Goal: Information Seeking & Learning: Learn about a topic

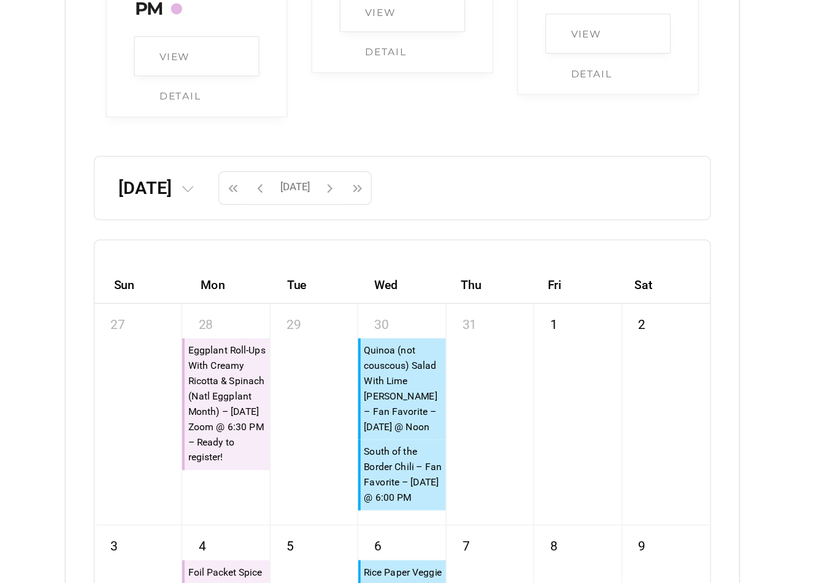
scroll to position [3129, 0]
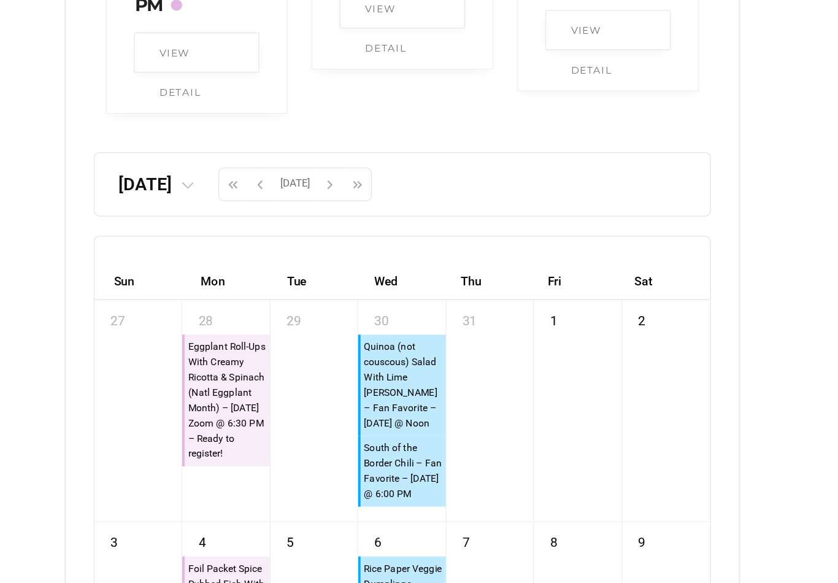
click at [263, 231] on span "button" at bounding box center [253, 241] width 18 height 21
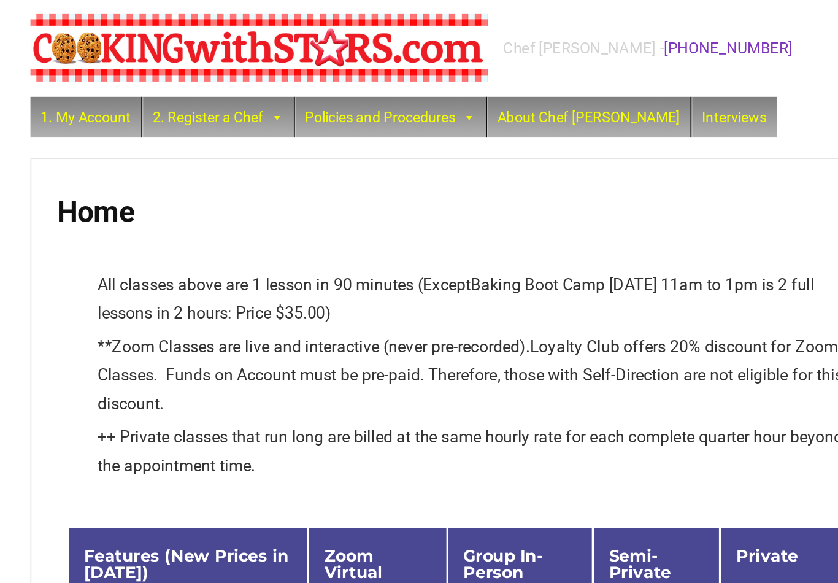
scroll to position [0, 0]
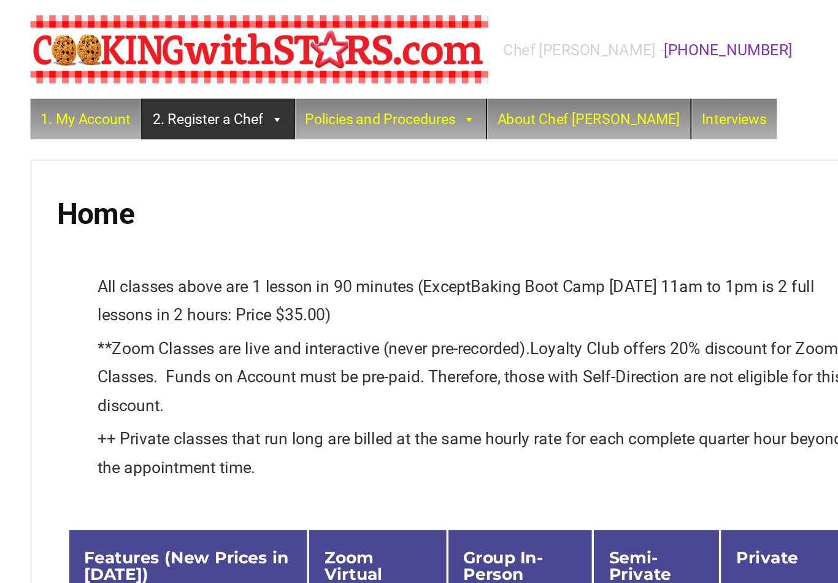
click at [158, 74] on link "2. Register a Chef" at bounding box center [163, 72] width 91 height 25
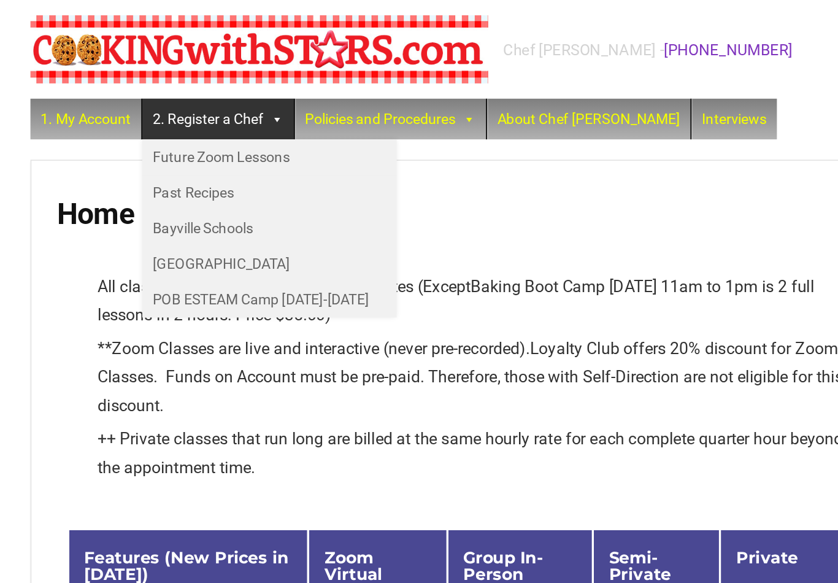
click at [129, 118] on link "Past Recipes" at bounding box center [194, 116] width 153 height 21
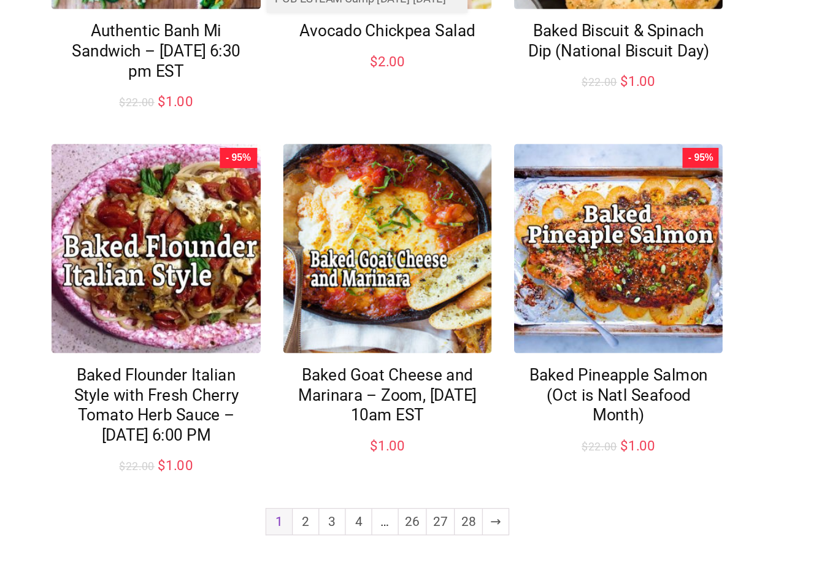
scroll to position [783, 0]
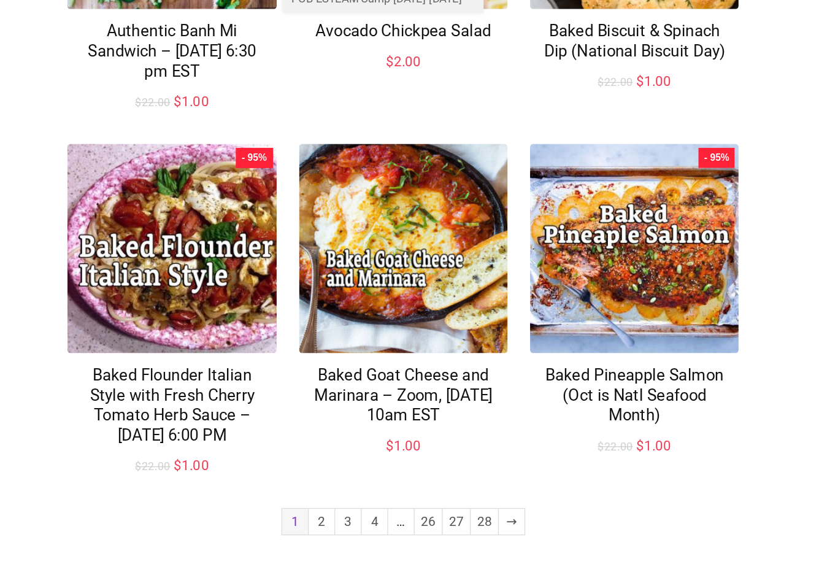
click at [245, 511] on link "2" at bounding box center [246, 521] width 20 height 20
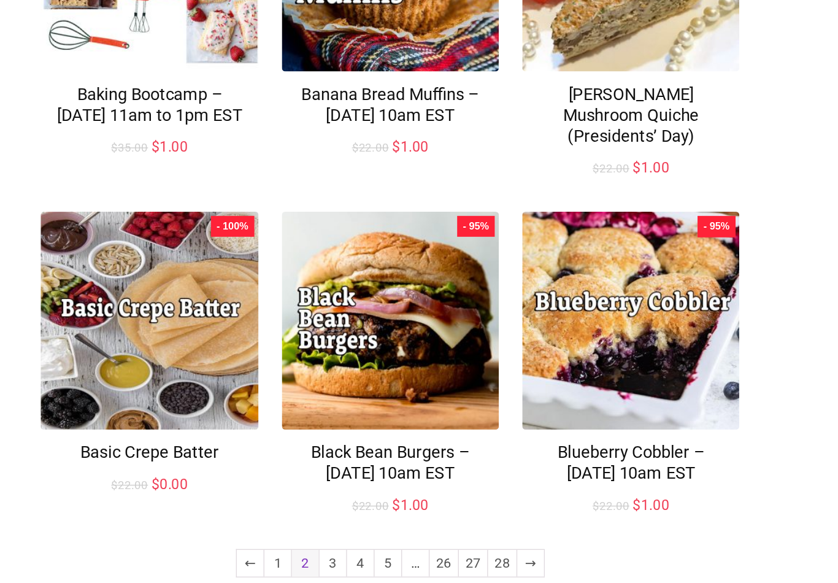
scroll to position [782, 0]
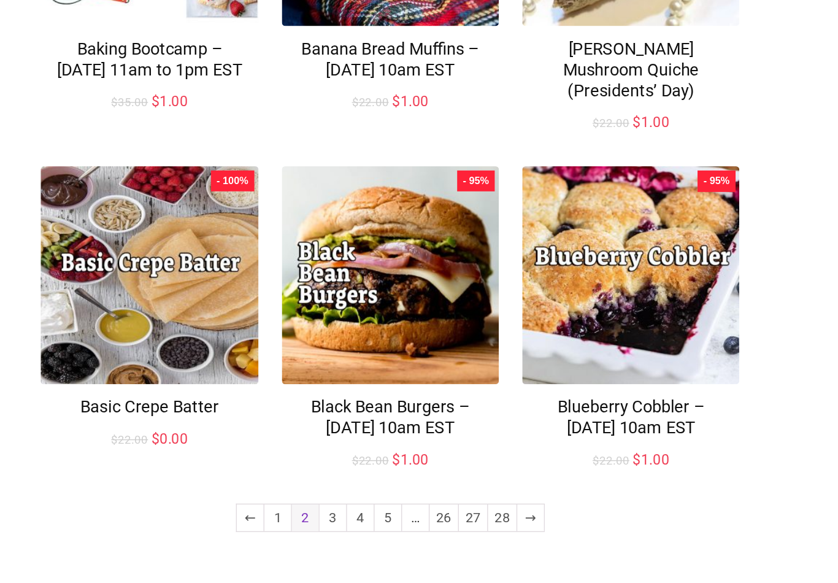
click at [256, 511] on link "3" at bounding box center [266, 521] width 20 height 20
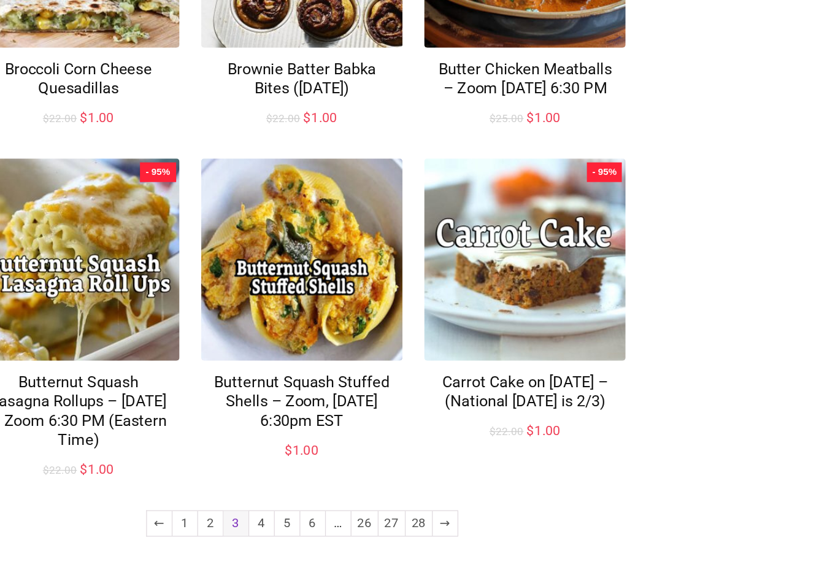
scroll to position [737, 0]
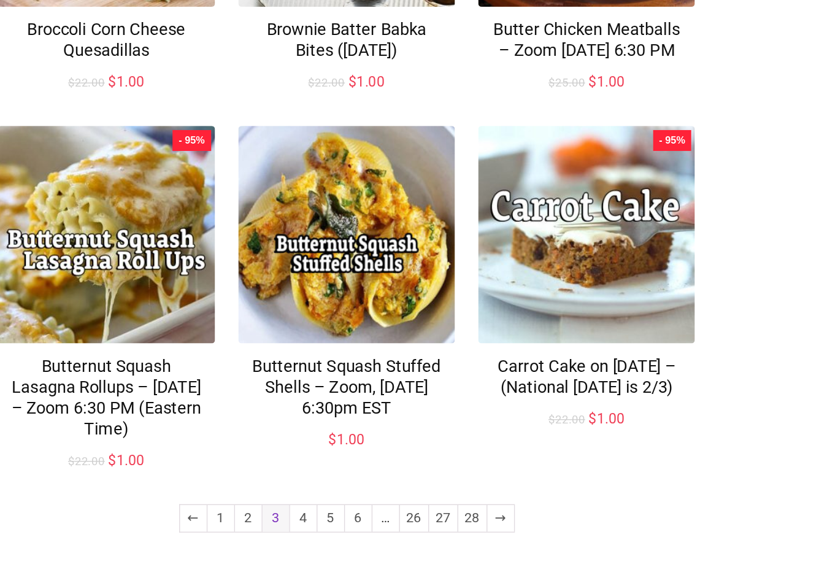
click at [267, 511] on link "4" at bounding box center [277, 521] width 20 height 20
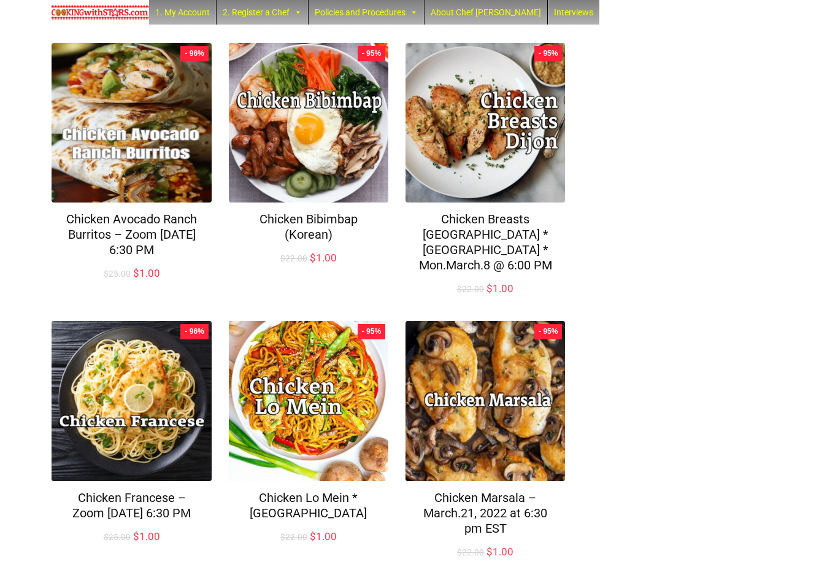
scroll to position [749, 0]
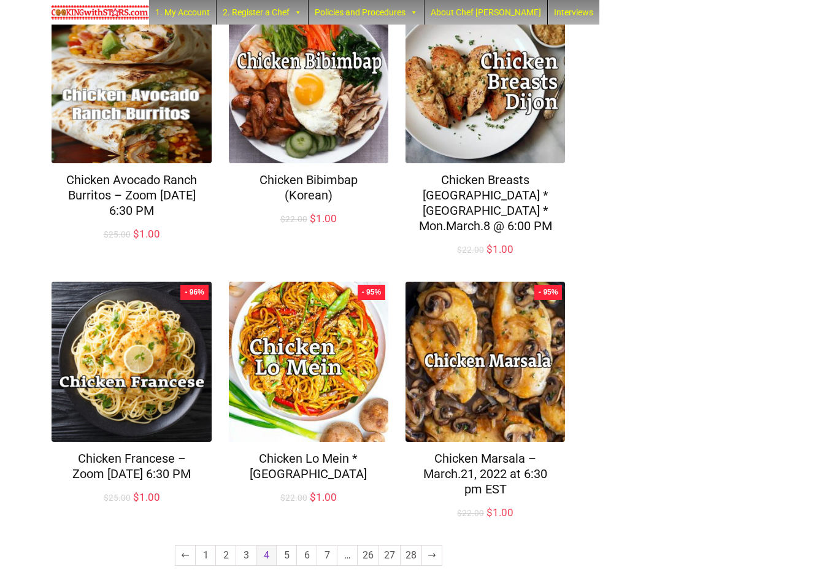
click at [283, 545] on link "5" at bounding box center [287, 555] width 20 height 20
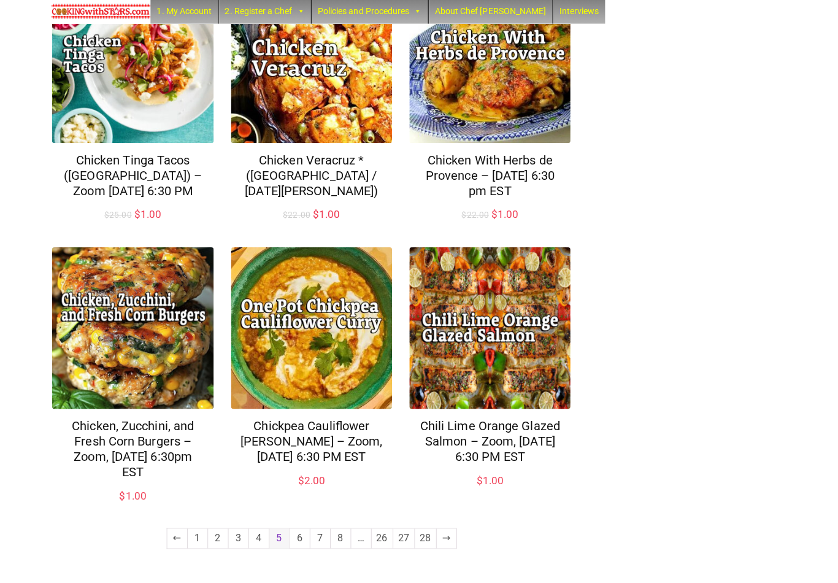
scroll to position [769, 0]
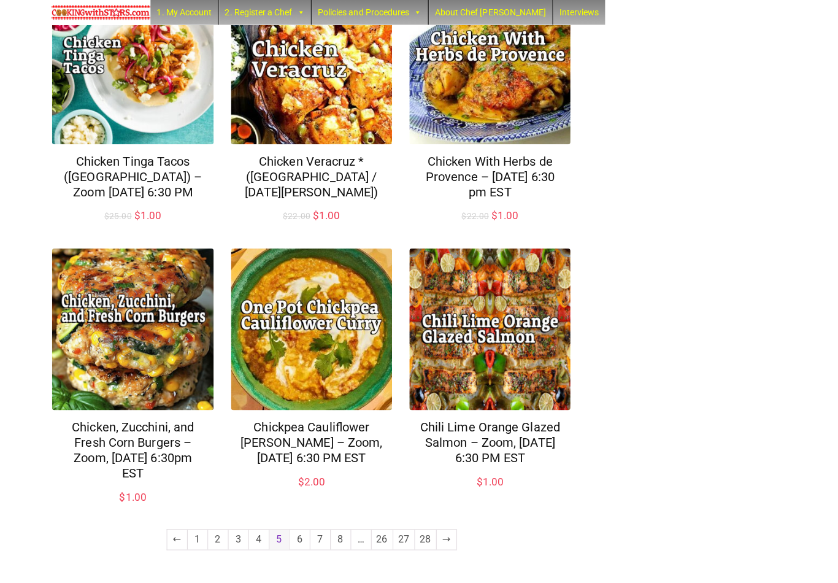
click at [296, 536] on link "6" at bounding box center [297, 535] width 20 height 20
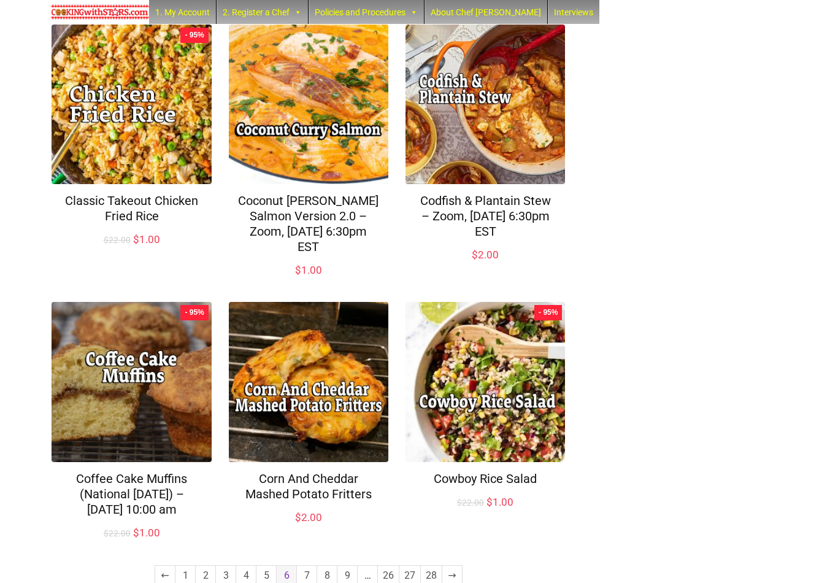
scroll to position [748, 0]
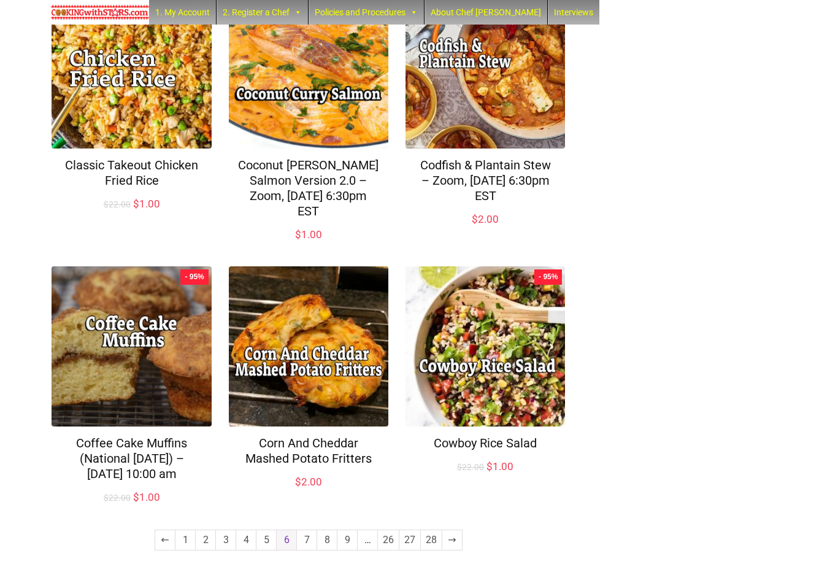
click at [307, 544] on link "7" at bounding box center [307, 540] width 20 height 20
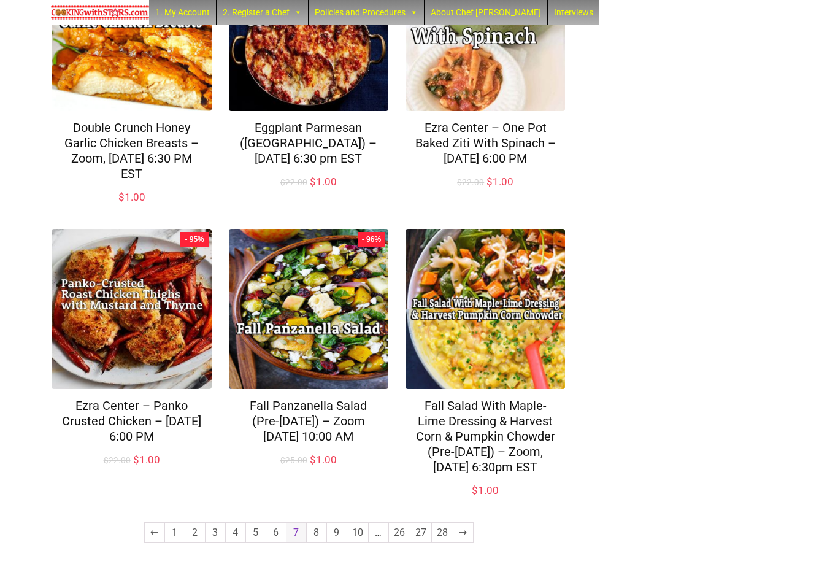
scroll to position [778, 0]
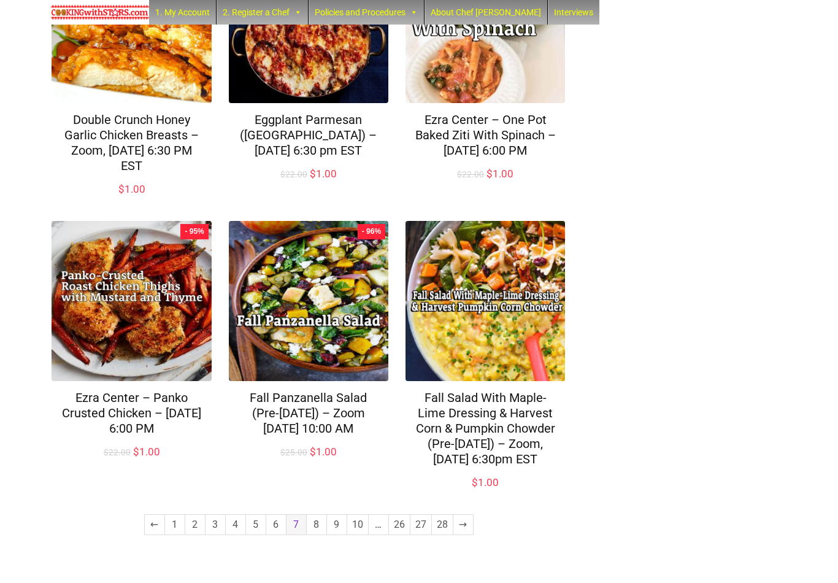
click at [320, 534] on link "8" at bounding box center [317, 525] width 20 height 20
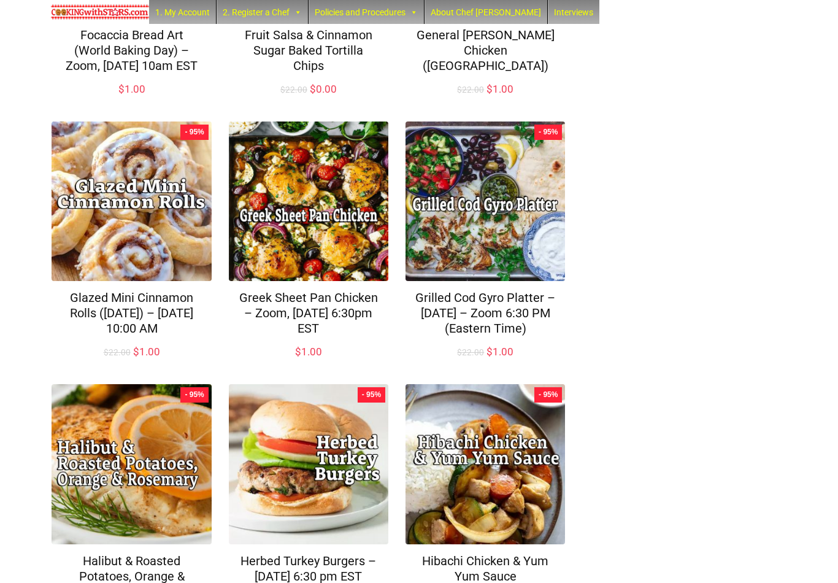
scroll to position [763, 0]
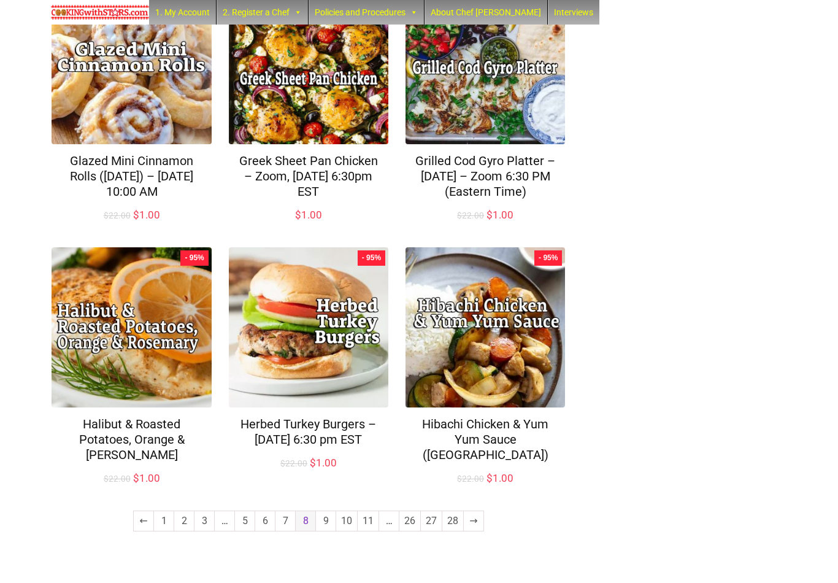
click at [323, 531] on link "9" at bounding box center [326, 521] width 20 height 20
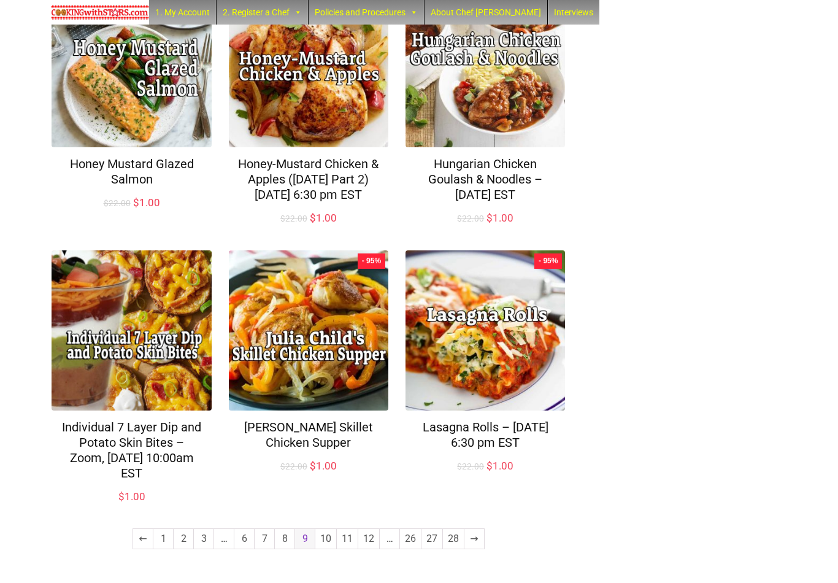
scroll to position [779, 0]
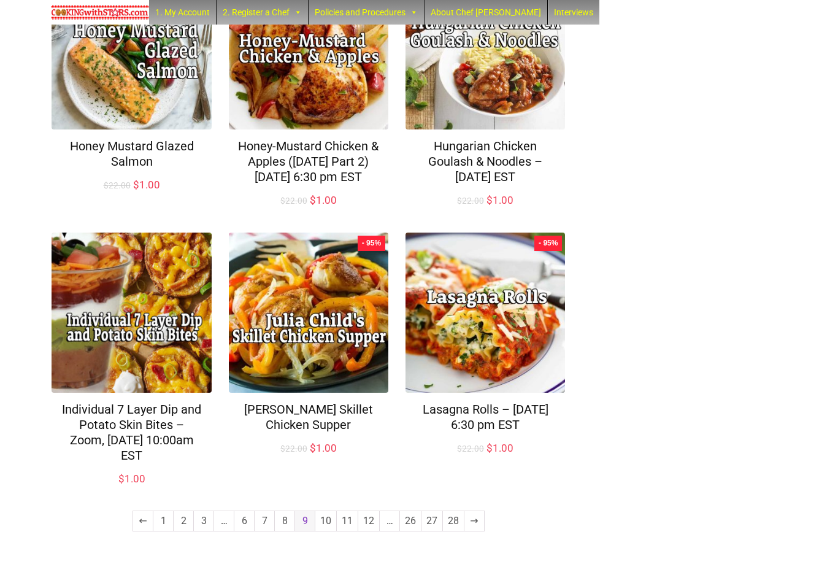
click at [330, 531] on link "10" at bounding box center [325, 521] width 21 height 20
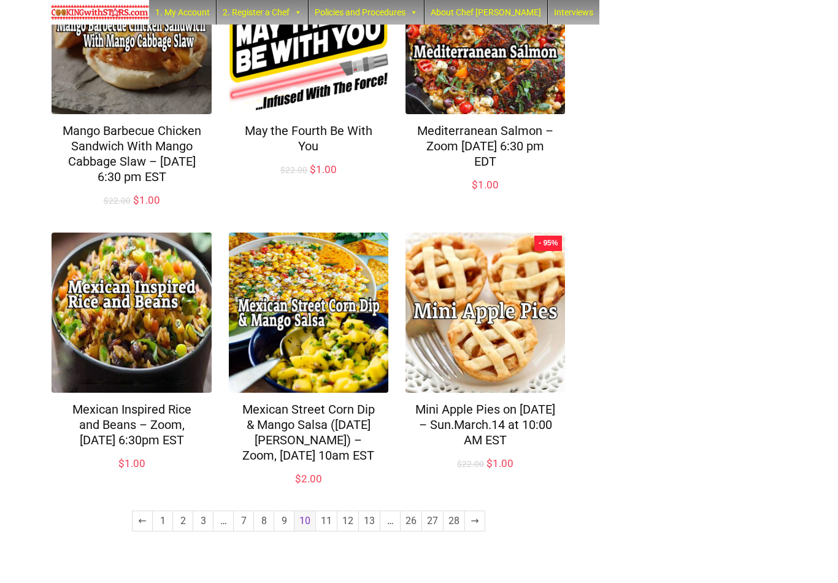
scroll to position [794, 0]
click at [333, 531] on link "11" at bounding box center [326, 521] width 21 height 20
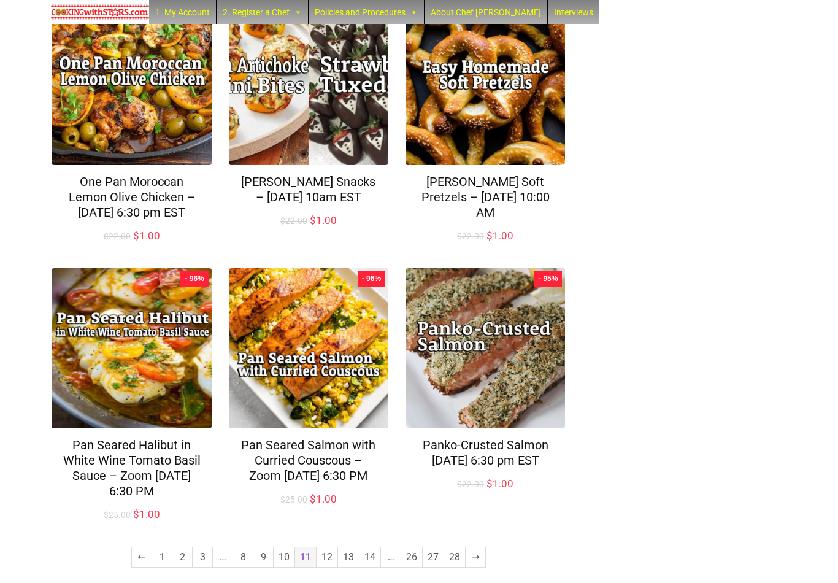
scroll to position [779, 0]
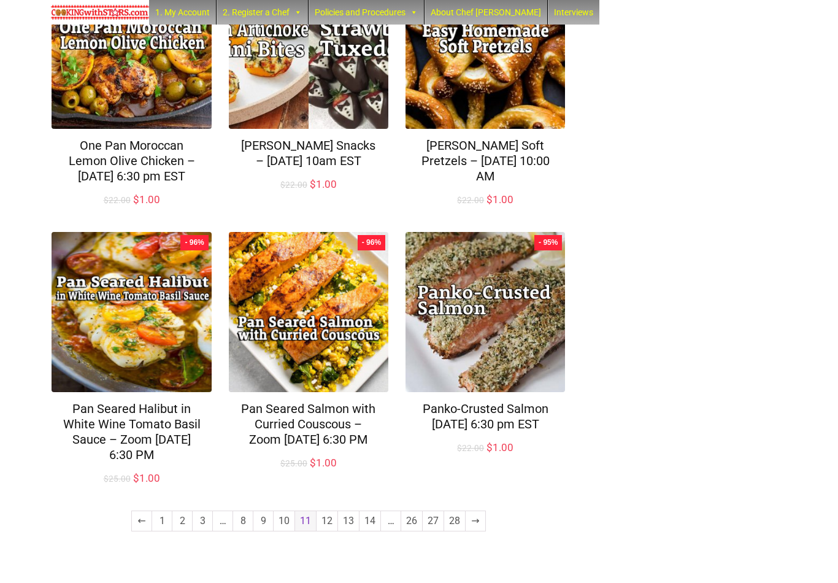
click at [329, 531] on link "12" at bounding box center [327, 521] width 21 height 20
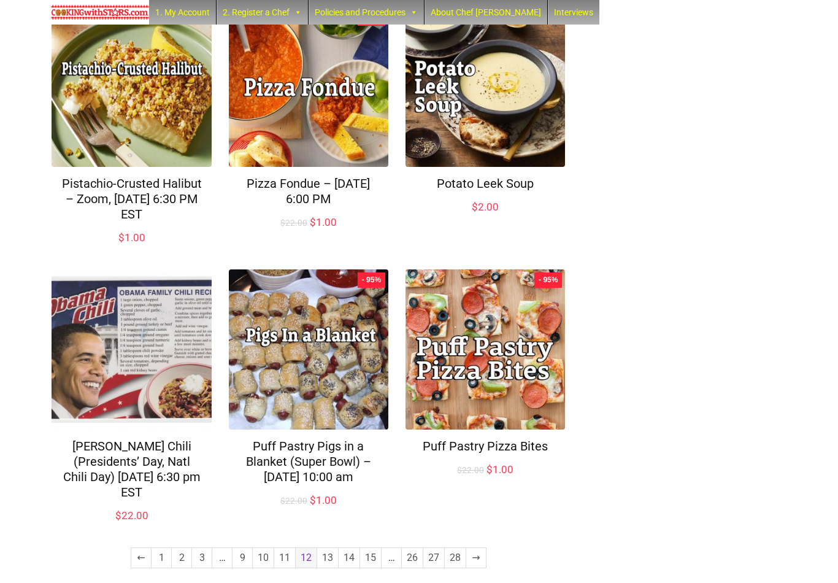
scroll to position [748, 0]
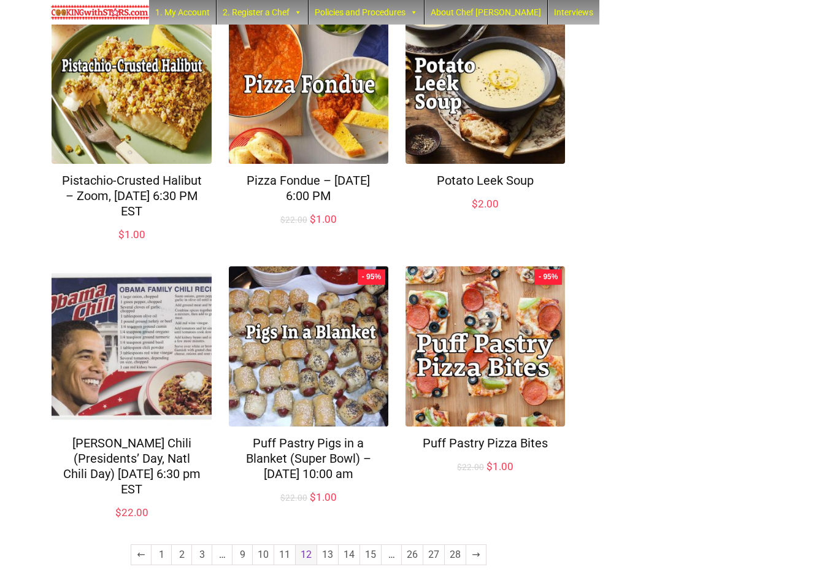
click at [328, 545] on link "13" at bounding box center [327, 555] width 21 height 20
